Goal: Information Seeking & Learning: Check status

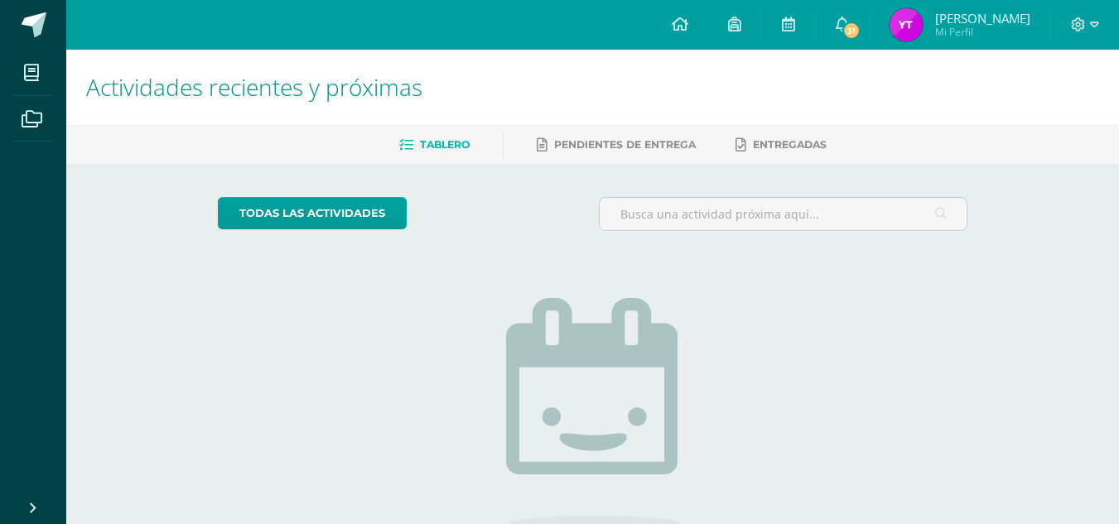
click at [902, 33] on img at bounding box center [905, 24] width 33 height 33
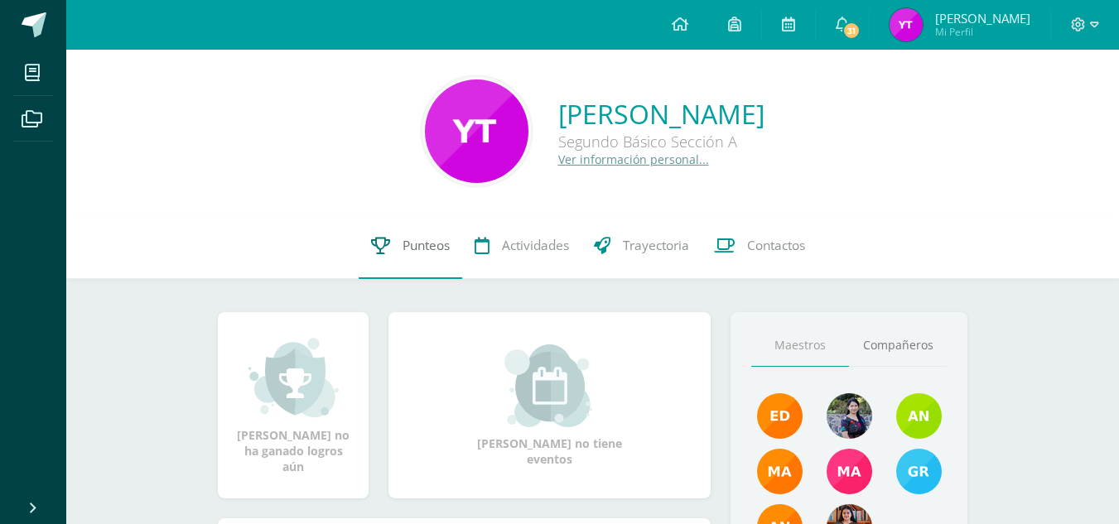
click at [397, 239] on link "Punteos" at bounding box center [411, 246] width 104 height 66
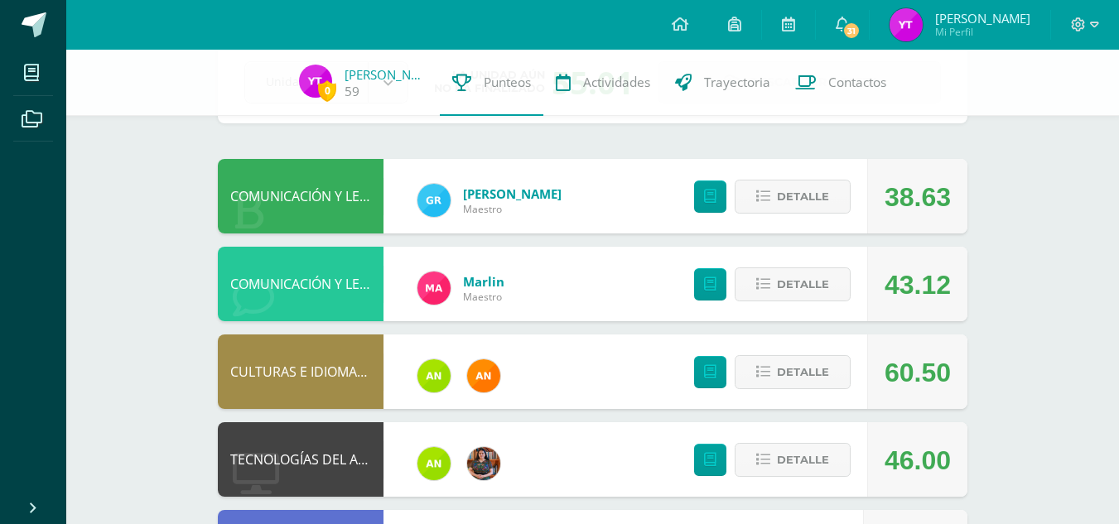
scroll to position [99, 0]
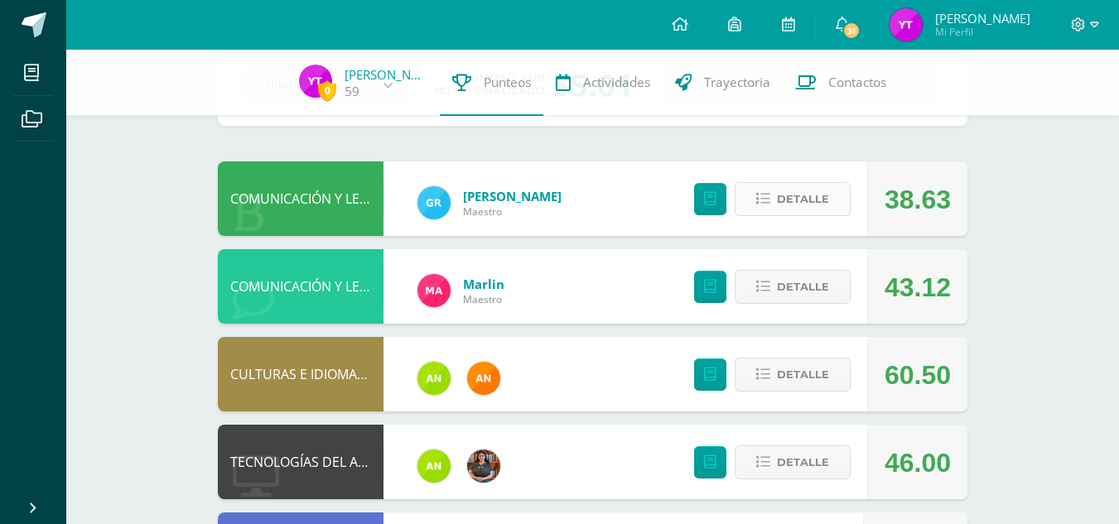
click at [776, 198] on button "Detalle" at bounding box center [793, 199] width 116 height 34
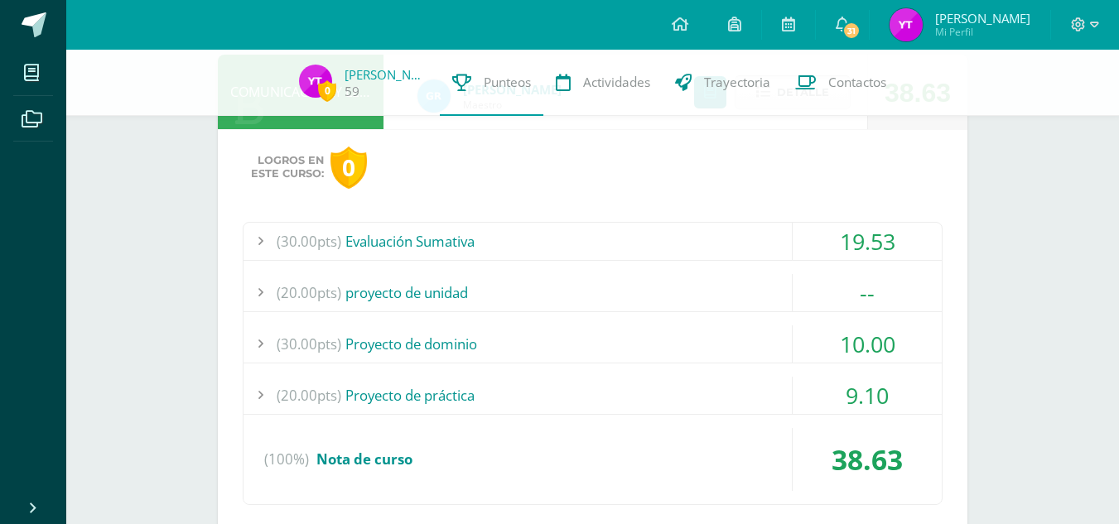
scroll to position [208, 0]
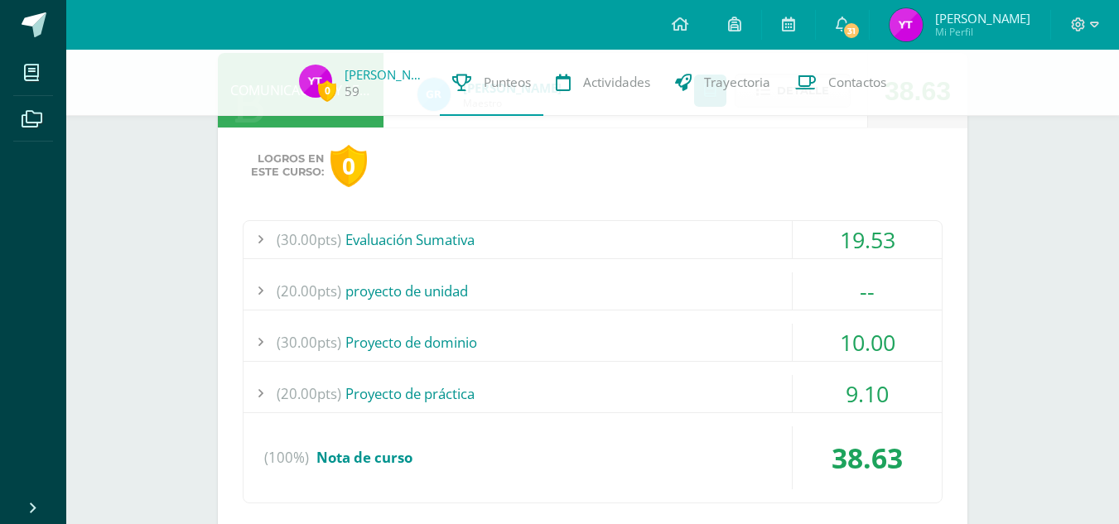
click at [459, 252] on div "(30.00pts) Evaluación Sumativa" at bounding box center [592, 239] width 698 height 37
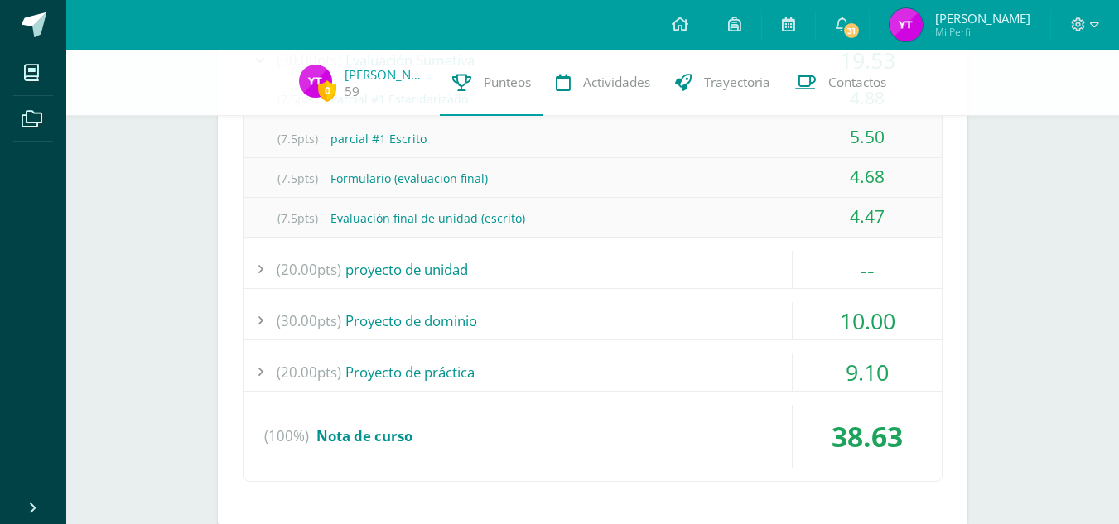
scroll to position [388, 0]
click at [511, 407] on div "(100%) Nota de curso" at bounding box center [592, 435] width 698 height 63
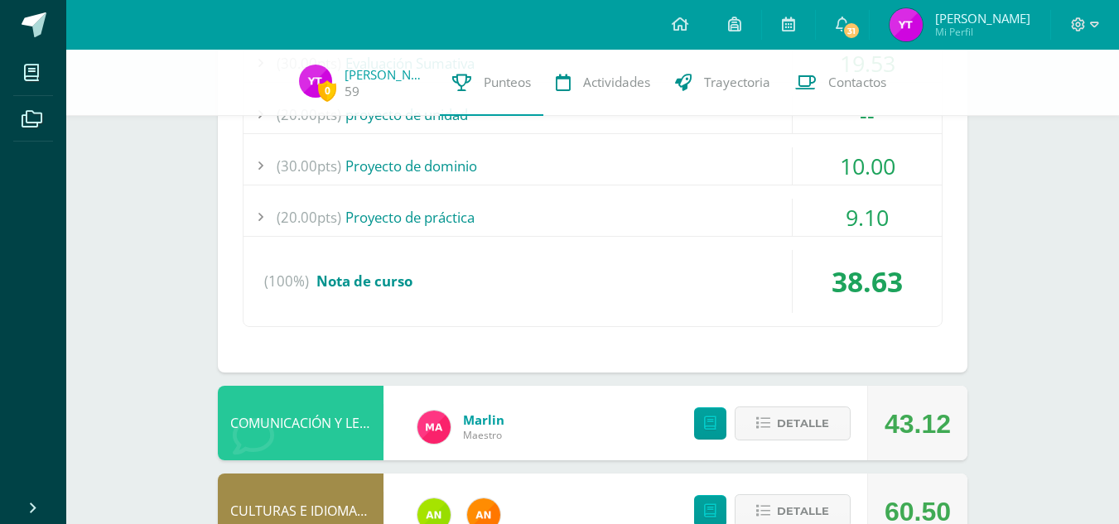
click at [499, 355] on div "Logros en este curso: 0 (30.00pts) Evaluación Sumativa 19.53 (7.5pts) Parcial #…" at bounding box center [592, 162] width 749 height 422
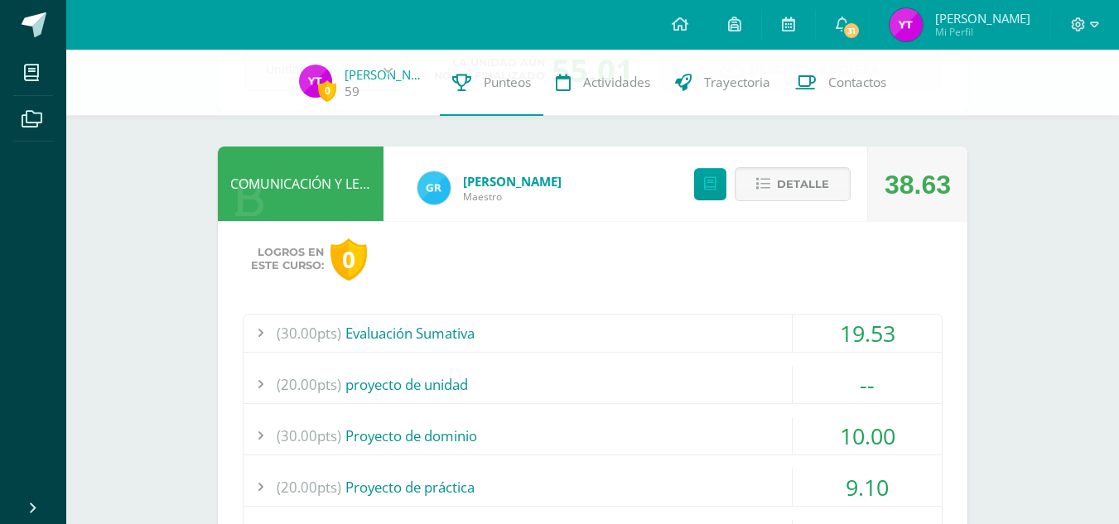
scroll to position [108, 0]
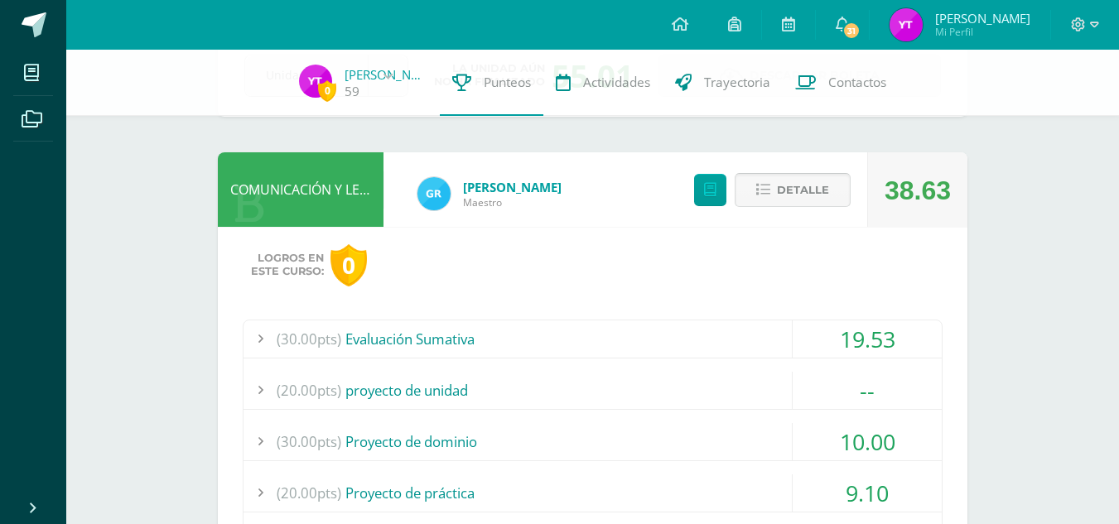
click at [767, 188] on icon at bounding box center [763, 190] width 14 height 14
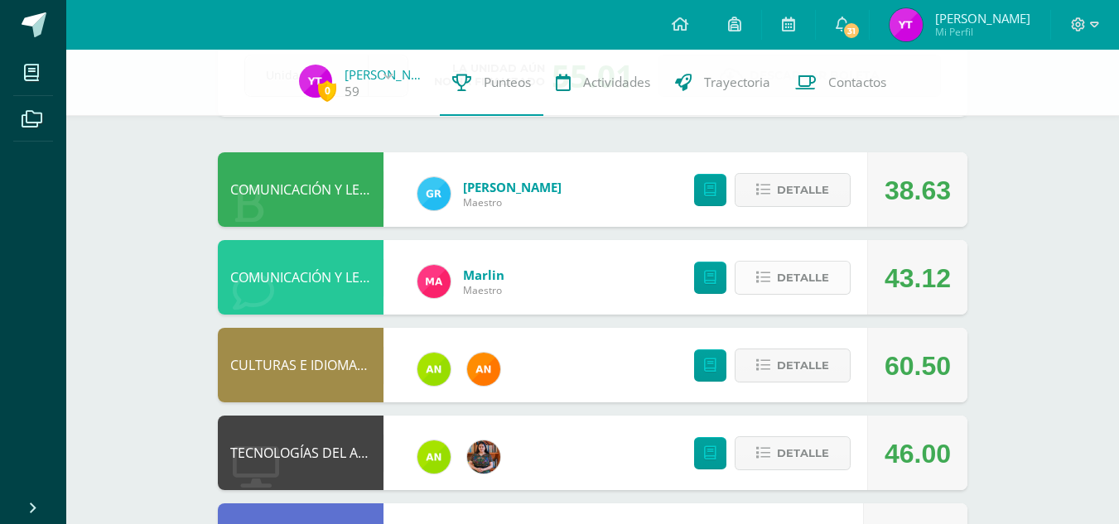
click at [775, 280] on button "Detalle" at bounding box center [793, 278] width 116 height 34
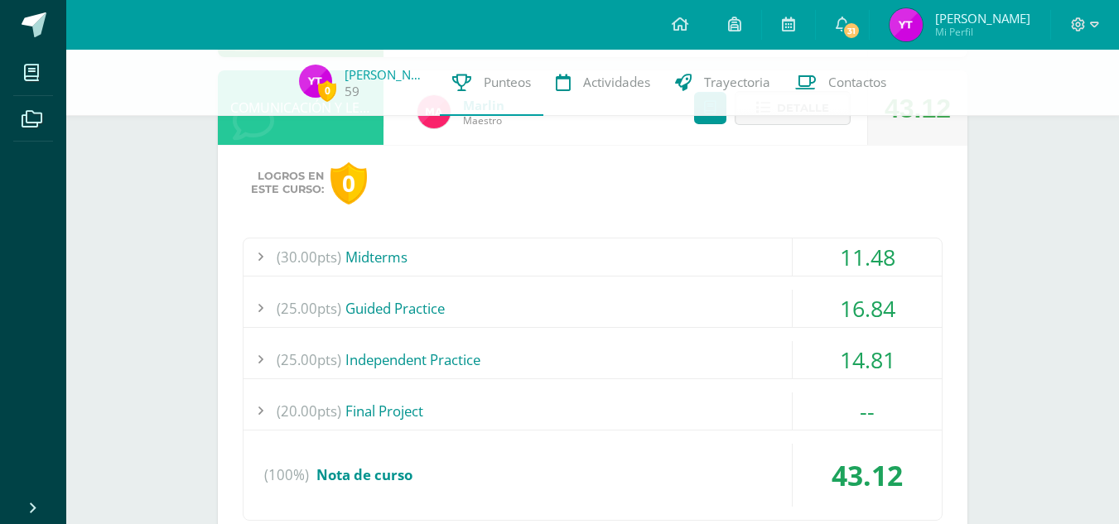
scroll to position [279, 0]
click at [370, 257] on div "(30.00pts) Midterms" at bounding box center [592, 256] width 698 height 37
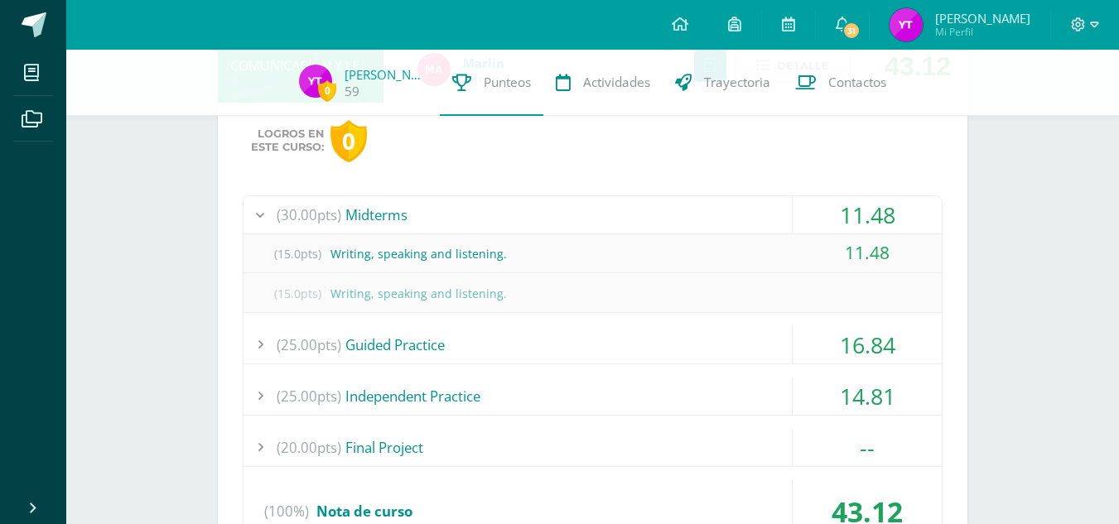
scroll to position [404, 0]
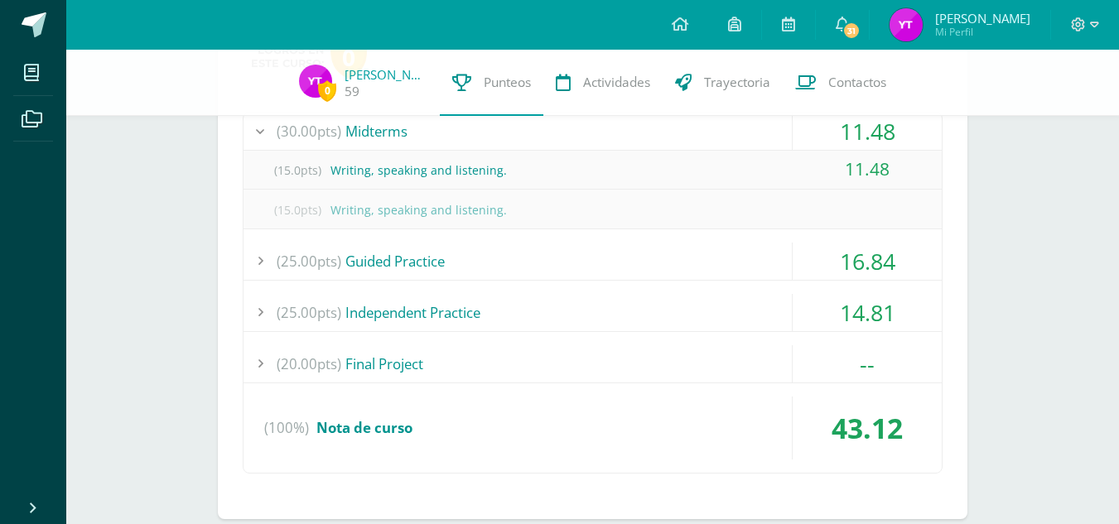
click at [418, 256] on div "(25.00pts) Guided Practice" at bounding box center [592, 261] width 698 height 37
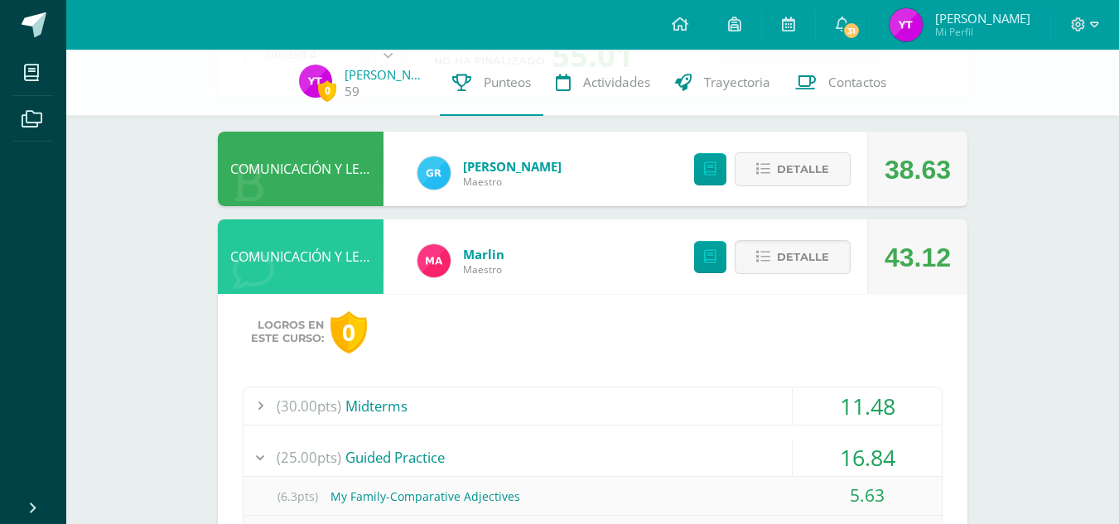
scroll to position [128, 0]
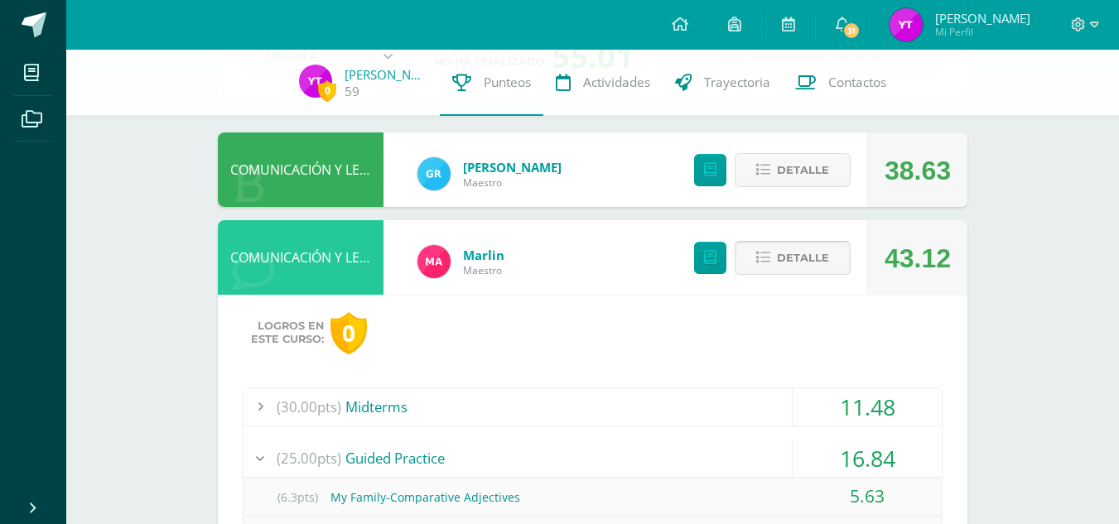
click at [786, 263] on span "Detalle" at bounding box center [803, 258] width 52 height 31
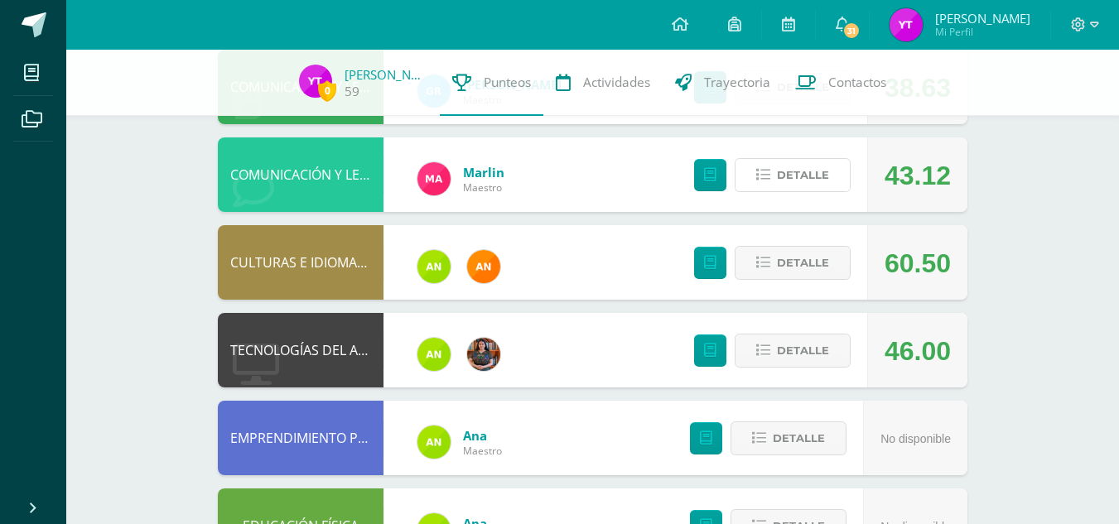
scroll to position [212, 0]
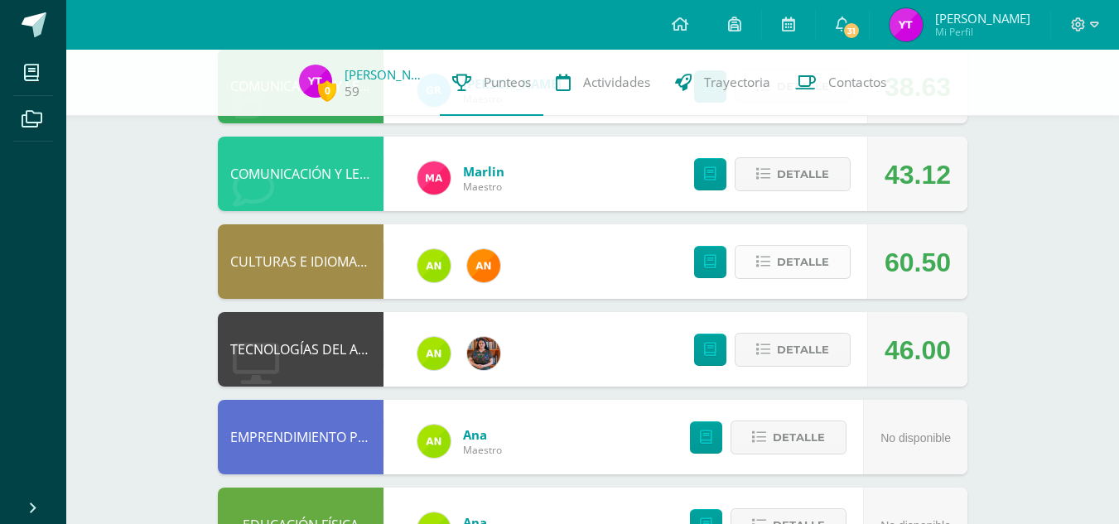
click at [758, 264] on icon at bounding box center [763, 262] width 14 height 14
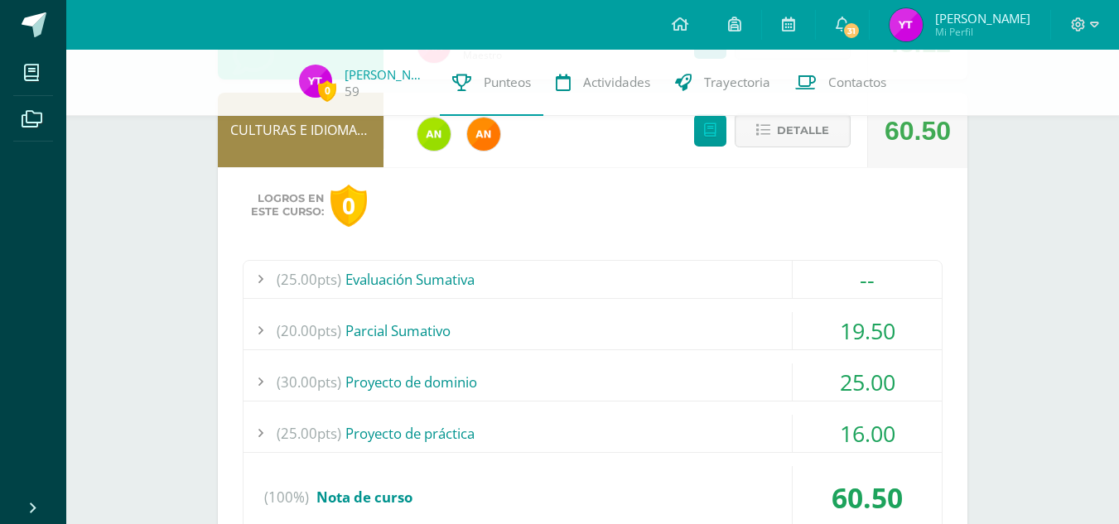
scroll to position [345, 0]
click at [407, 281] on div "(25.00pts) Evaluación Sumativa" at bounding box center [592, 278] width 698 height 37
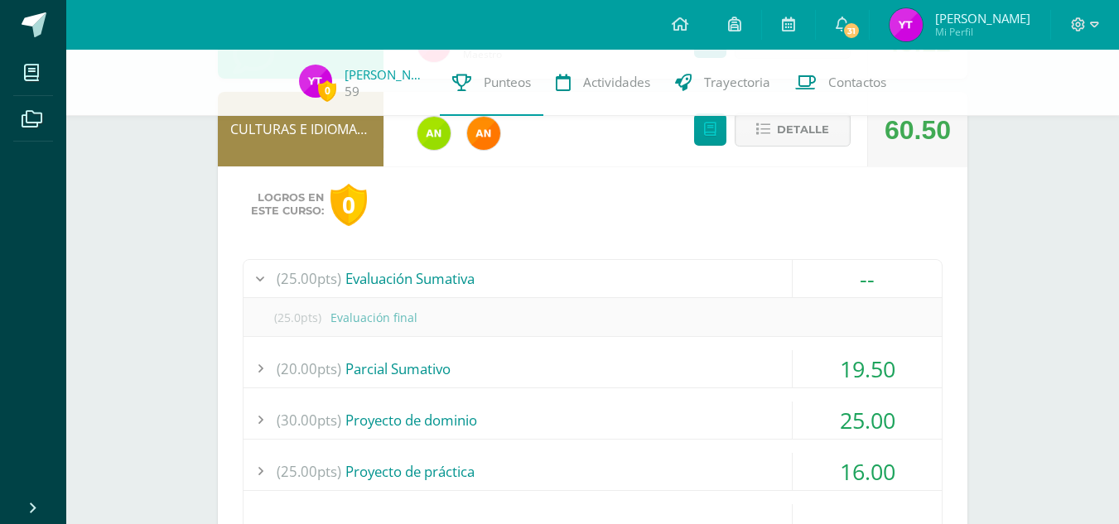
click at [481, 359] on div "(20.00pts) [GEOGRAPHIC_DATA]" at bounding box center [592, 368] width 698 height 37
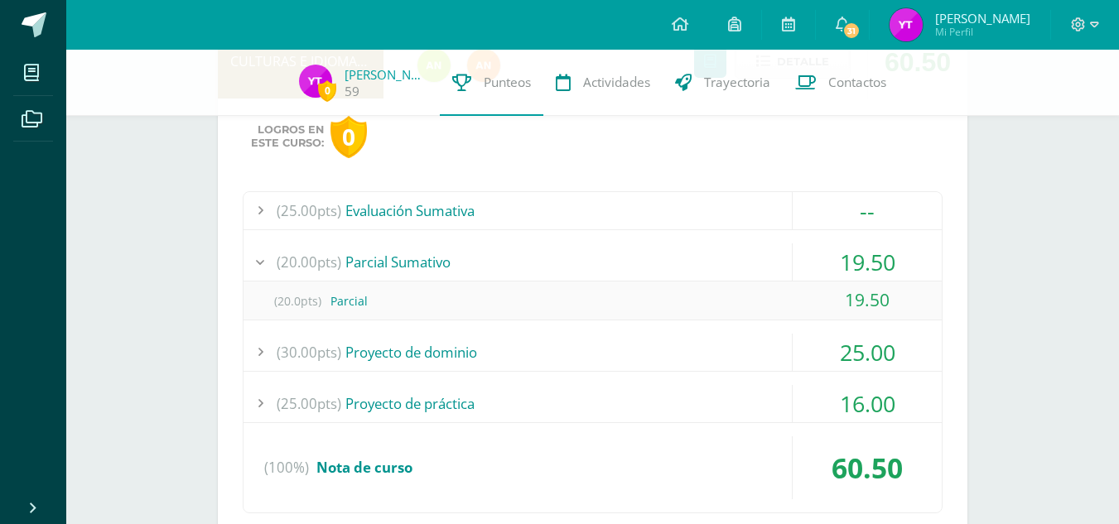
scroll to position [414, 0]
click at [427, 336] on div "(30.00pts) Proyecto de dominio" at bounding box center [592, 350] width 698 height 37
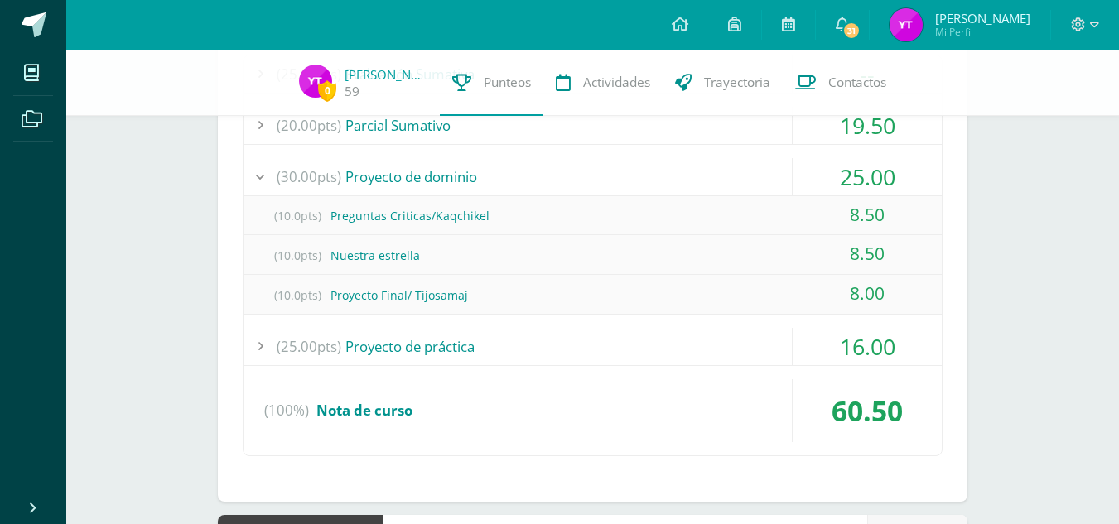
scroll to position [550, 0]
click at [383, 410] on span "Nota de curso" at bounding box center [364, 409] width 96 height 19
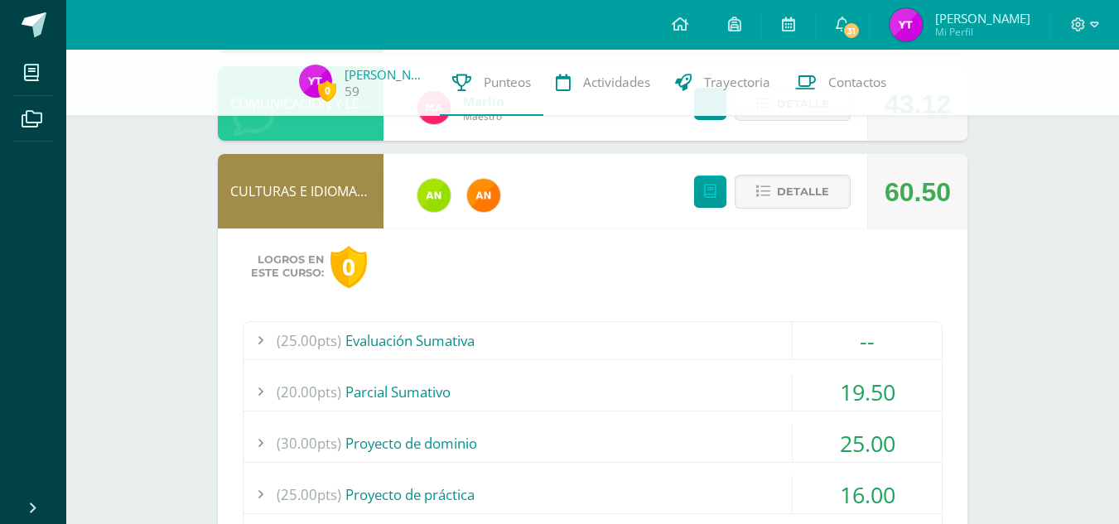
scroll to position [282, 0]
click at [788, 200] on span "Detalle" at bounding box center [803, 192] width 52 height 31
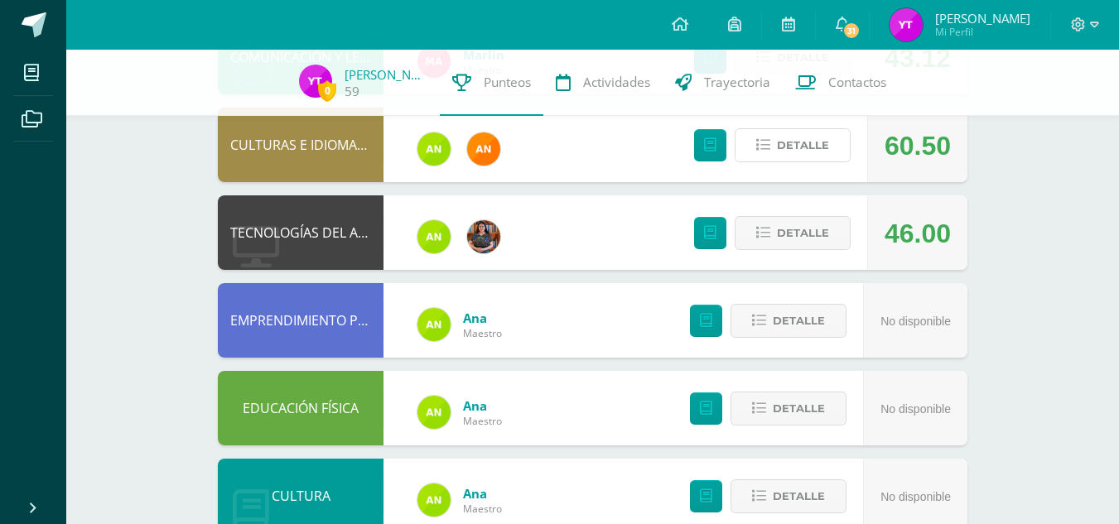
scroll to position [333, 0]
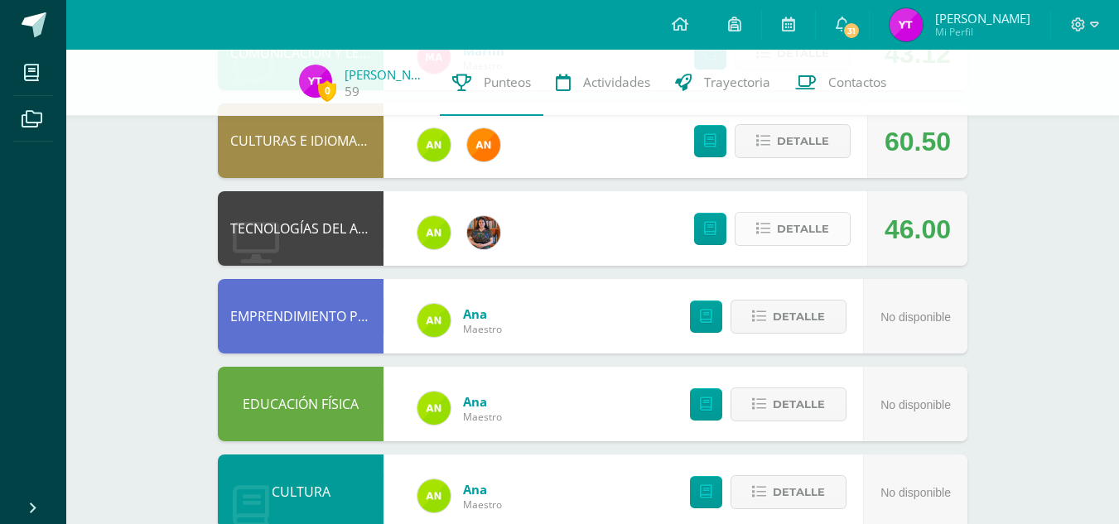
click at [784, 231] on span "Detalle" at bounding box center [803, 229] width 52 height 31
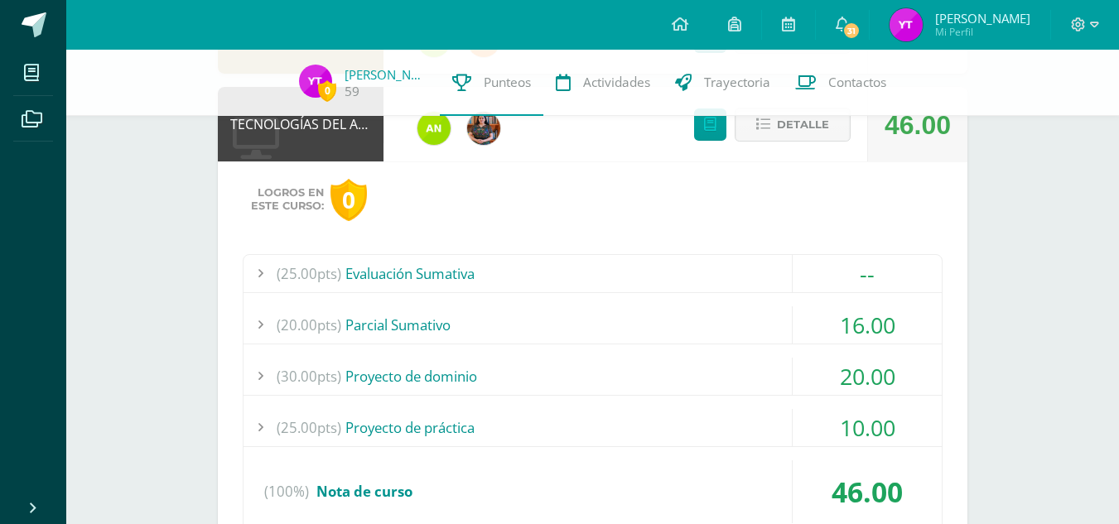
scroll to position [438, 0]
click at [460, 266] on div "(25.00pts) Evaluación Sumativa" at bounding box center [592, 272] width 698 height 37
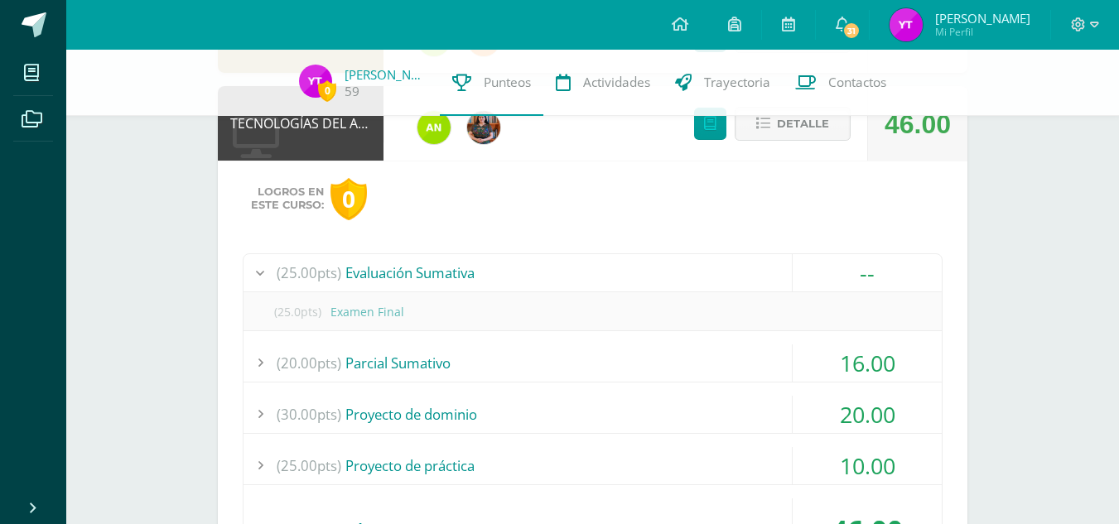
click at [460, 266] on div "(25.00pts) Evaluación Sumativa" at bounding box center [592, 272] width 698 height 37
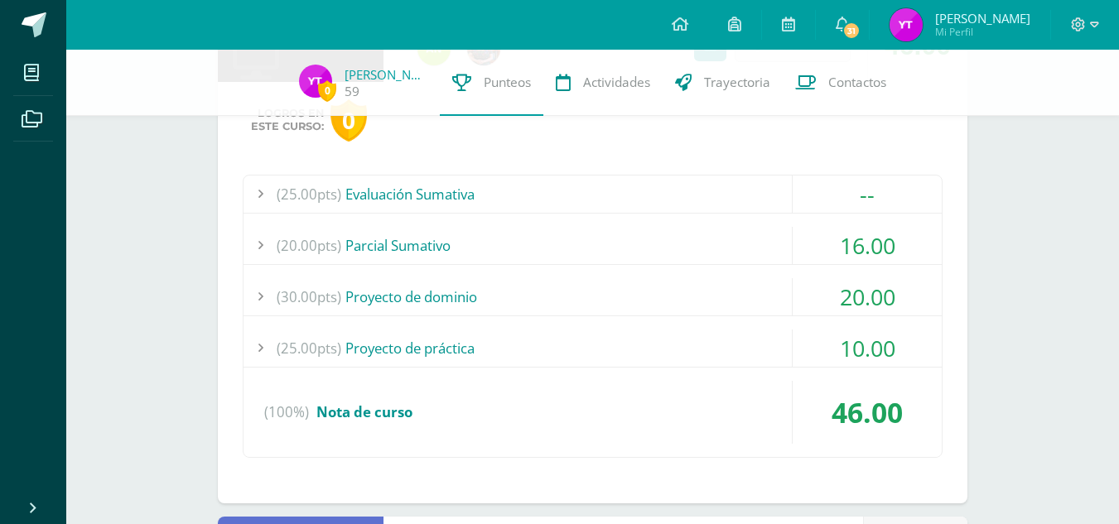
scroll to position [518, 0]
click at [430, 238] on div "(20.00pts) [GEOGRAPHIC_DATA]" at bounding box center [592, 243] width 698 height 37
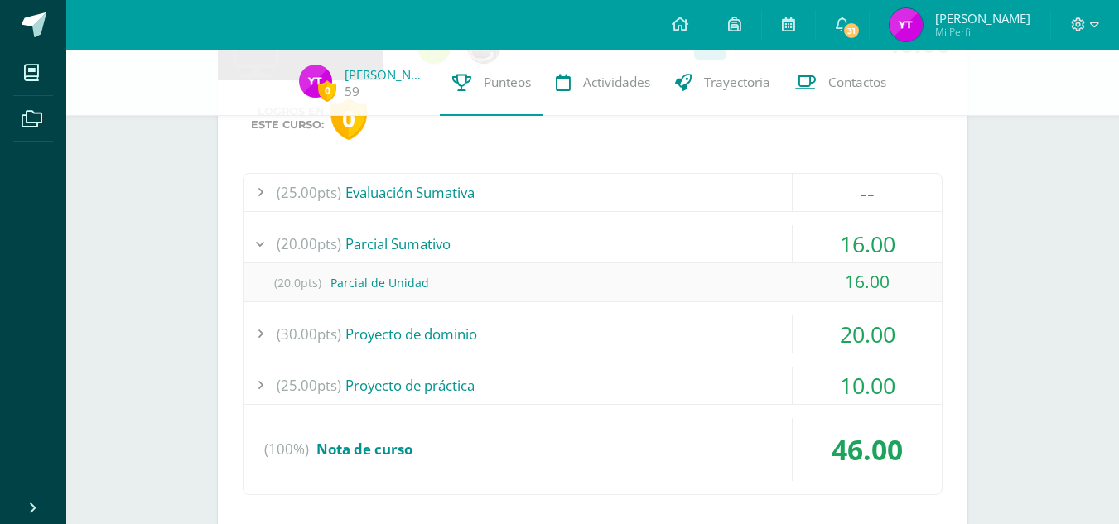
click at [416, 330] on div "(30.00pts) Proyecto de dominio" at bounding box center [592, 334] width 698 height 37
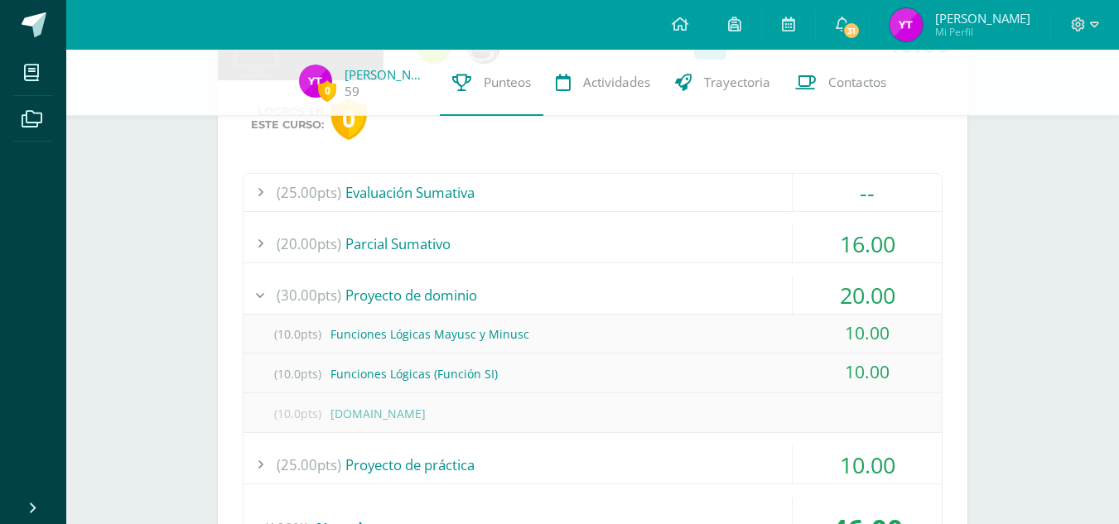
click at [422, 454] on div "(25.00pts) Proyecto de práctica" at bounding box center [592, 464] width 698 height 37
